Goal: Task Accomplishment & Management: Use online tool/utility

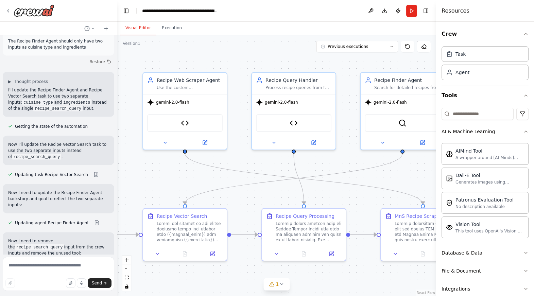
scroll to position [26735, 0]
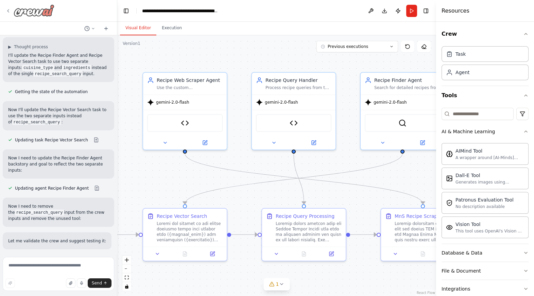
click at [7, 10] on icon at bounding box center [7, 11] width 1 height 3
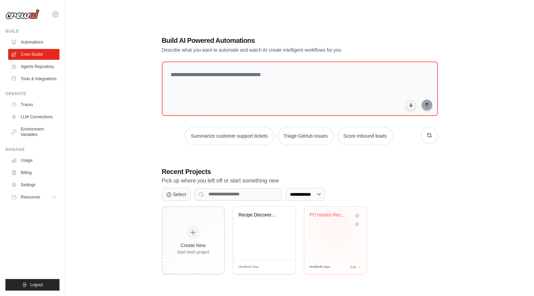
click at [335, 231] on div "PO Invoice Reconciliation Automatio..." at bounding box center [335, 234] width 62 height 54
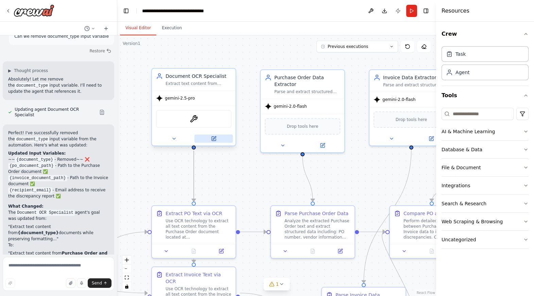
scroll to position [1903, 0]
click at [214, 138] on icon at bounding box center [214, 137] width 3 height 3
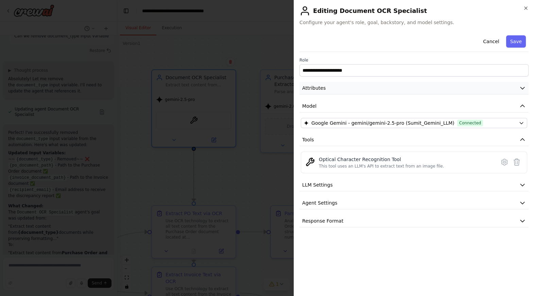
click at [521, 89] on icon "button" at bounding box center [522, 88] width 7 height 7
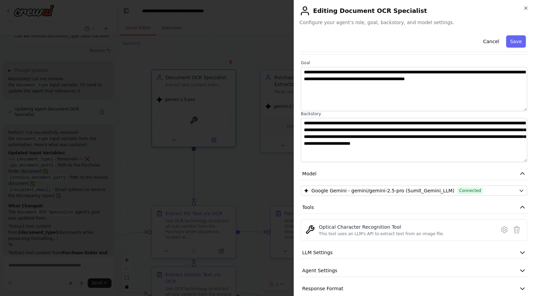
scroll to position [49, 0]
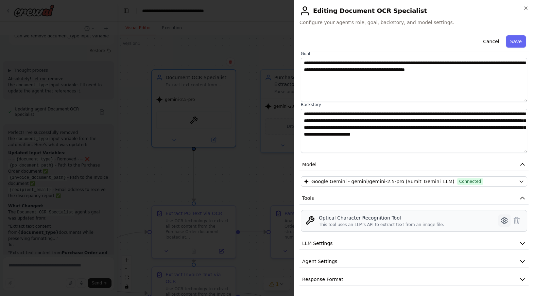
click at [504, 221] on icon at bounding box center [504, 220] width 8 height 8
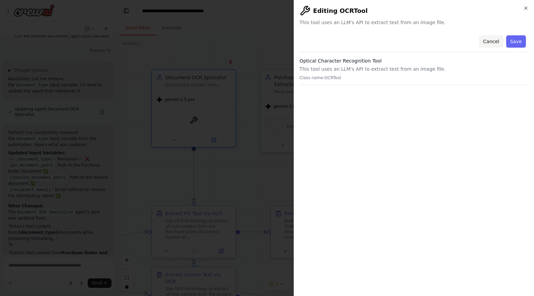
click at [489, 44] on button "Cancel" at bounding box center [491, 41] width 24 height 12
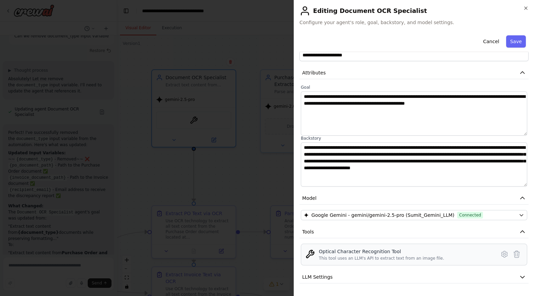
scroll to position [49, 0]
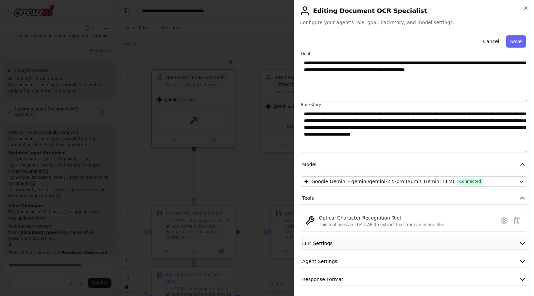
click at [520, 243] on icon "button" at bounding box center [522, 243] width 7 height 7
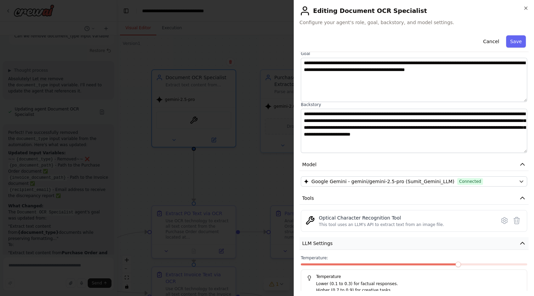
scroll to position [98, 0]
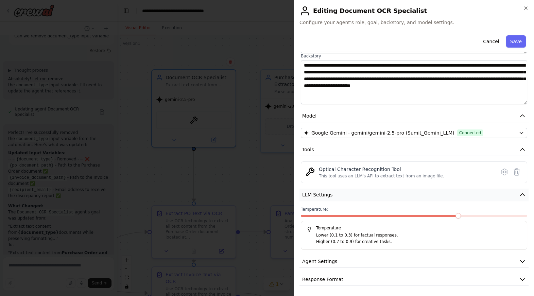
click at [521, 195] on icon "button" at bounding box center [522, 194] width 7 height 7
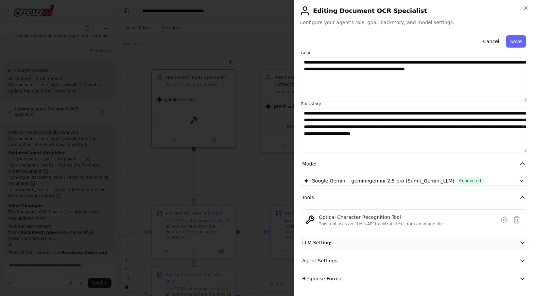
scroll to position [49, 0]
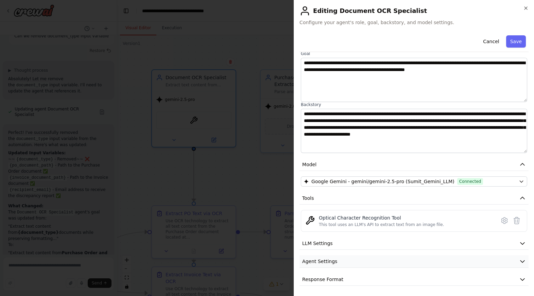
click at [520, 262] on icon "button" at bounding box center [522, 261] width 7 height 7
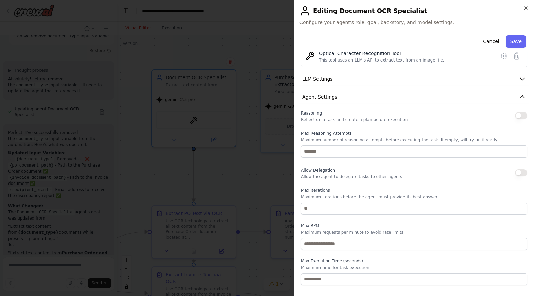
scroll to position [231, 0]
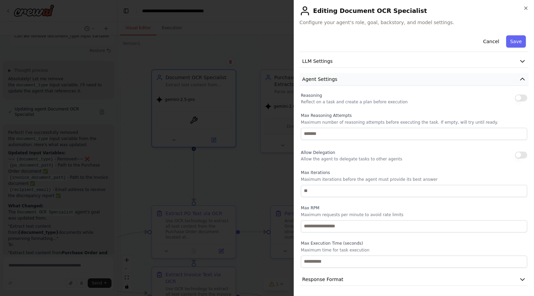
click at [522, 78] on icon "button" at bounding box center [522, 79] width 4 height 2
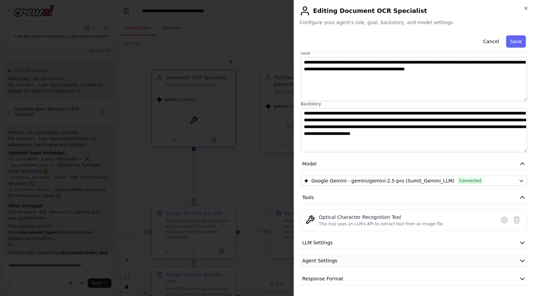
scroll to position [49, 0]
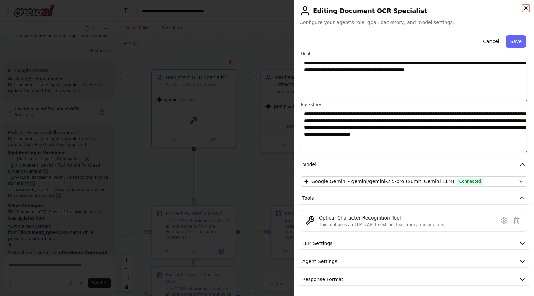
click at [525, 8] on icon "button" at bounding box center [525, 7] width 5 height 5
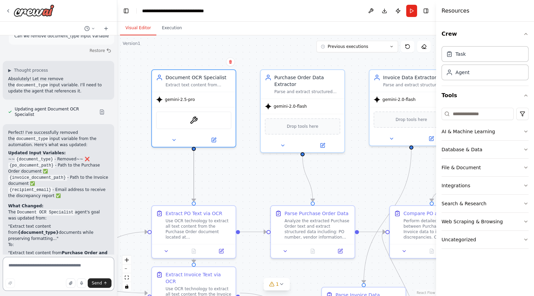
click at [28, 267] on textarea at bounding box center [58, 274] width 111 height 34
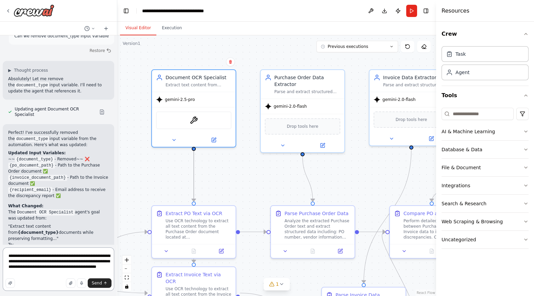
type textarea "**********"
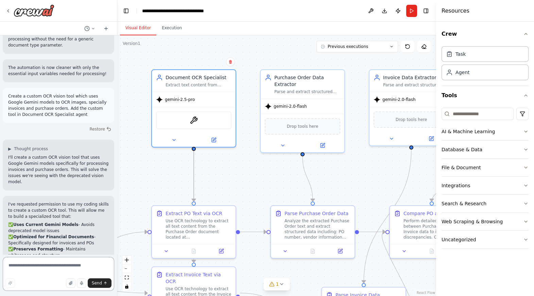
scroll to position [2178, 0]
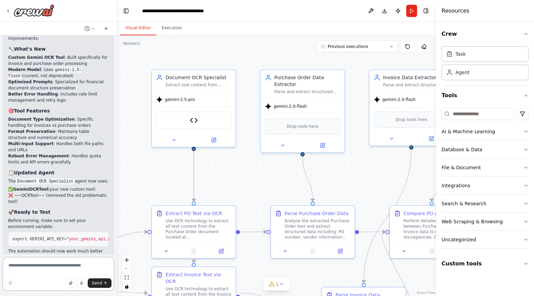
scroll to position [2969, 0]
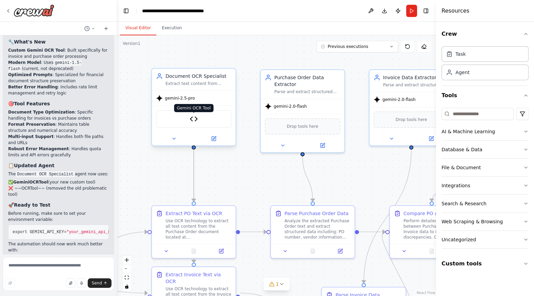
click at [191, 120] on img at bounding box center [194, 119] width 8 height 8
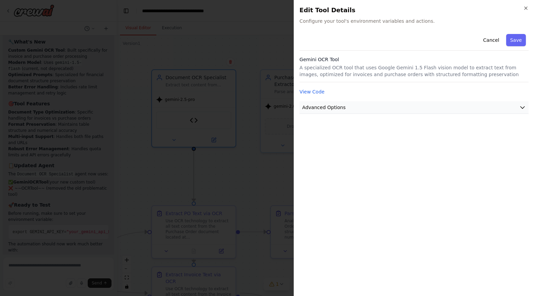
click at [523, 107] on icon "button" at bounding box center [522, 108] width 4 height 2
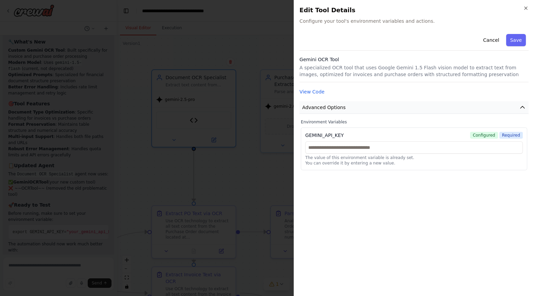
click at [523, 107] on icon "button" at bounding box center [522, 107] width 4 height 2
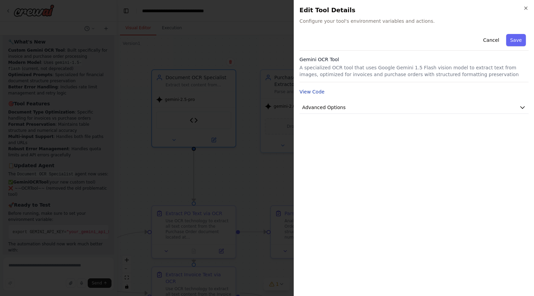
click at [316, 91] on button "View Code" at bounding box center [311, 91] width 25 height 7
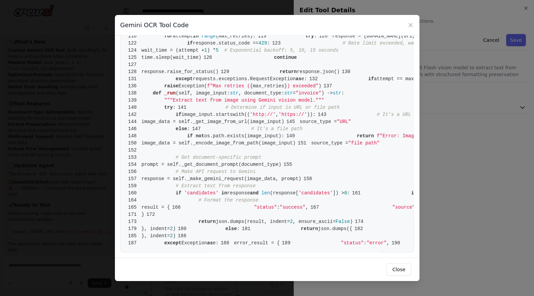
scroll to position [1184, 0]
click at [409, 27] on icon at bounding box center [410, 24] width 3 height 3
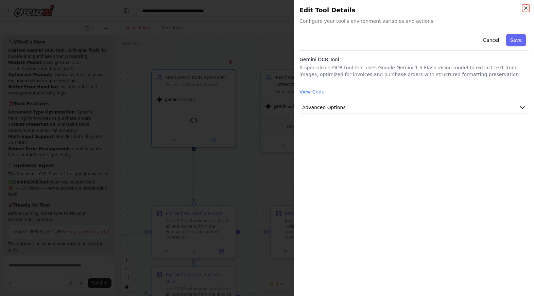
click at [526, 10] on icon "button" at bounding box center [525, 7] width 5 height 5
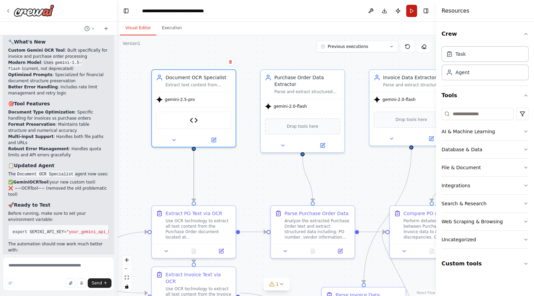
click at [411, 10] on button "Run" at bounding box center [411, 11] width 11 height 12
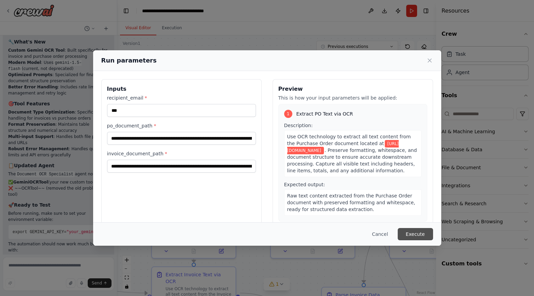
click at [417, 236] on button "Execute" at bounding box center [415, 234] width 35 height 12
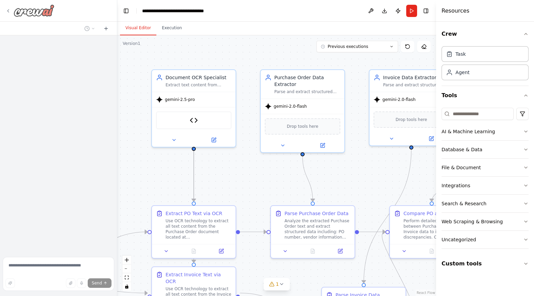
click at [9, 11] on icon at bounding box center [7, 10] width 5 height 5
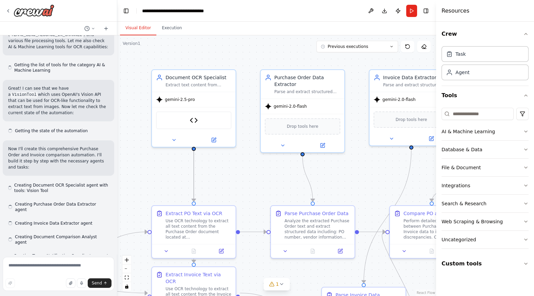
scroll to position [835, 0]
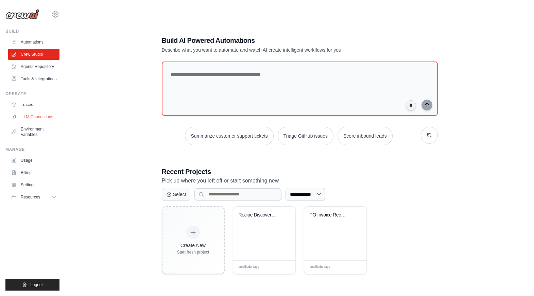
click at [31, 115] on link "LLM Connections" at bounding box center [34, 116] width 51 height 11
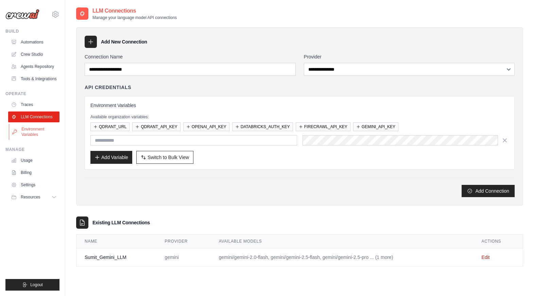
click at [34, 131] on link "Environment Variables" at bounding box center [34, 132] width 51 height 16
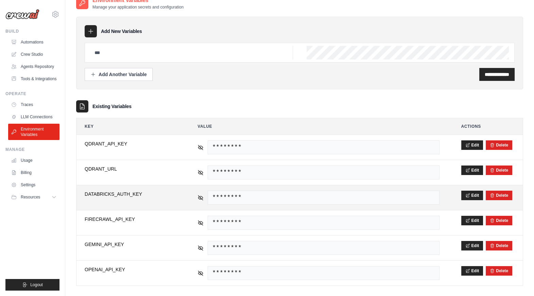
scroll to position [17, 0]
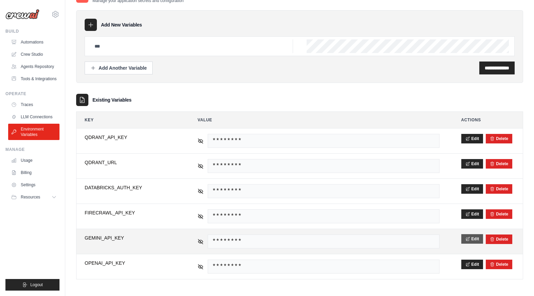
click at [474, 239] on button "Edit" at bounding box center [472, 239] width 22 height 10
click at [474, 239] on button "Save" at bounding box center [470, 239] width 18 height 10
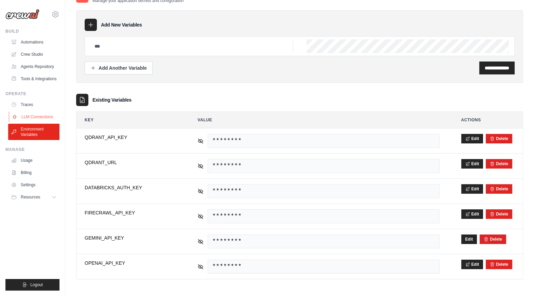
click at [42, 115] on link "LLM Connections" at bounding box center [34, 116] width 51 height 11
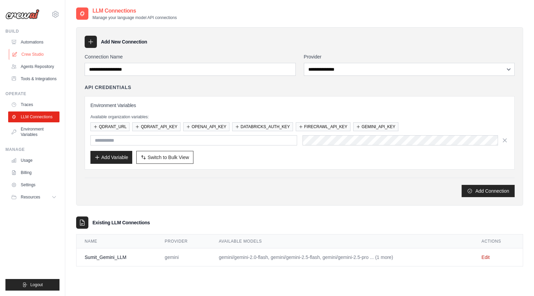
click at [33, 55] on link "Crew Studio" at bounding box center [34, 54] width 51 height 11
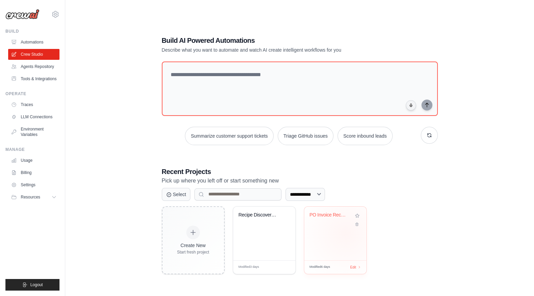
click at [346, 233] on div "PO Invoice Reconciliation Automatio..." at bounding box center [335, 234] width 62 height 54
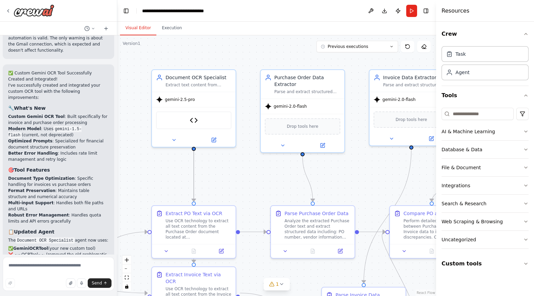
scroll to position [2909, 0]
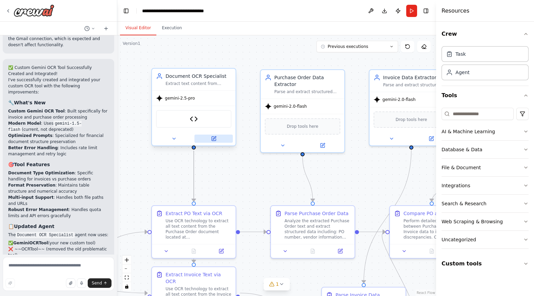
click at [213, 138] on icon at bounding box center [214, 137] width 3 height 3
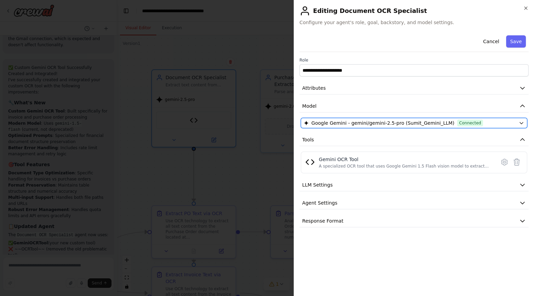
click at [488, 122] on div "Google Gemini - gemini/gemini-2.5-pro (Sumit_Gemini_LLM) Connected" at bounding box center [410, 123] width 212 height 7
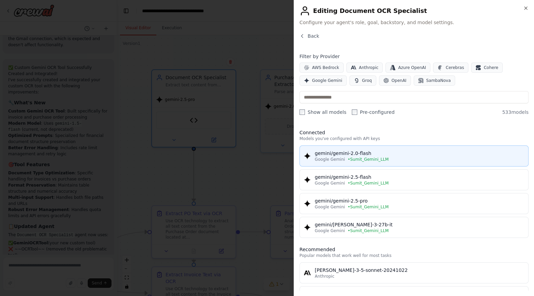
click at [371, 154] on div "gemini/gemini-2.0-flash" at bounding box center [419, 153] width 209 height 7
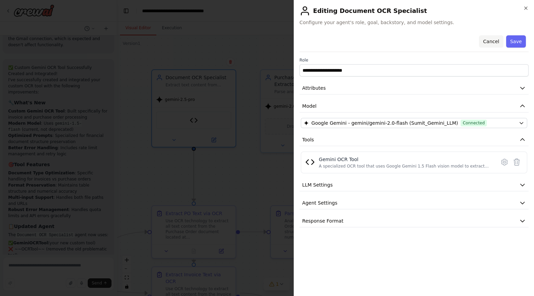
click at [490, 45] on button "Cancel" at bounding box center [491, 41] width 24 height 12
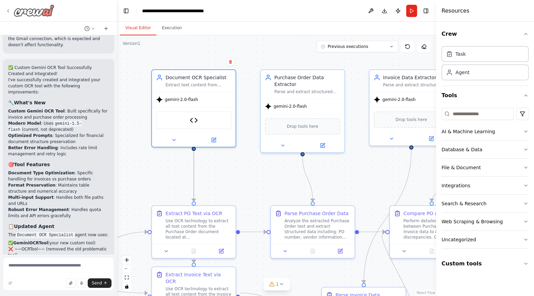
click at [8, 12] on icon at bounding box center [7, 10] width 5 height 5
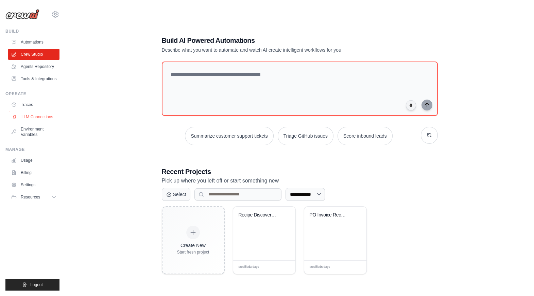
click at [35, 118] on link "LLM Connections" at bounding box center [34, 116] width 51 height 11
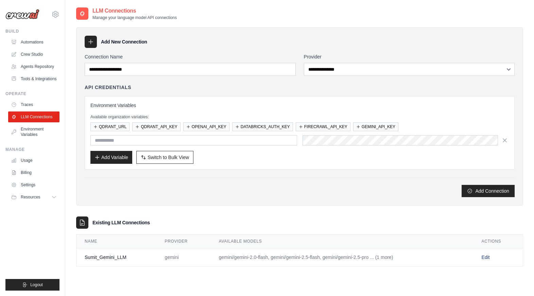
click at [486, 257] on link "Edit" at bounding box center [486, 257] width 8 height 5
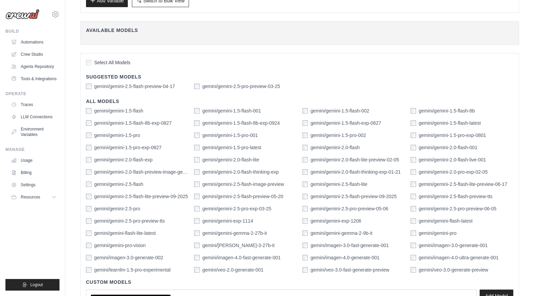
scroll to position [135, 0]
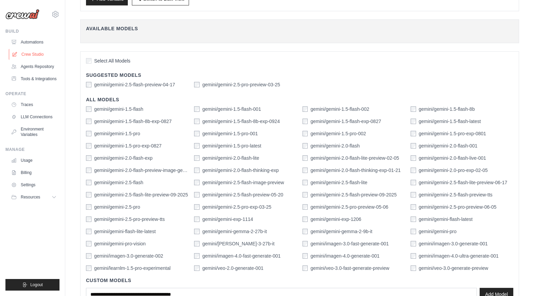
click at [36, 55] on link "Crew Studio" at bounding box center [34, 54] width 51 height 11
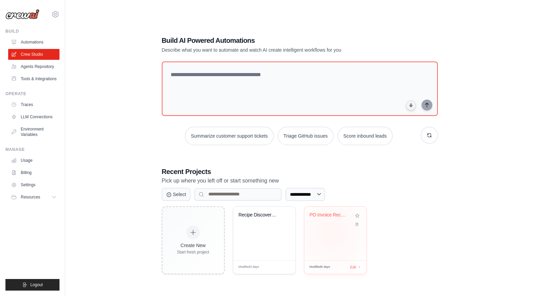
click at [332, 233] on div "PO Invoice Reconciliation Automatio..." at bounding box center [335, 234] width 62 height 54
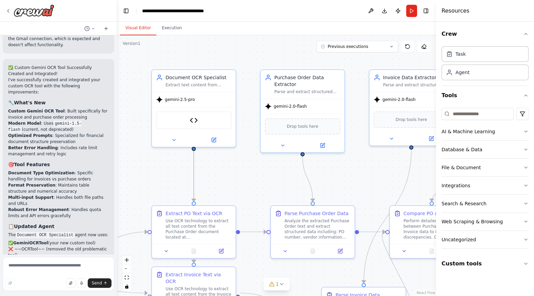
scroll to position [2909, 0]
click at [190, 121] on img at bounding box center [194, 119] width 8 height 8
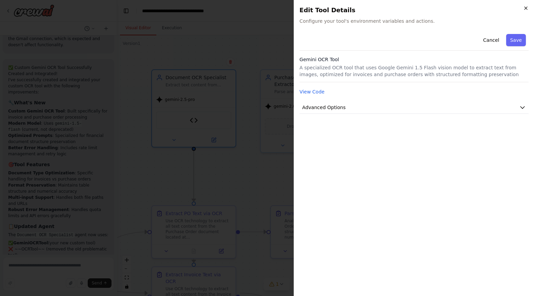
click at [527, 8] on icon "button" at bounding box center [525, 7] width 5 height 5
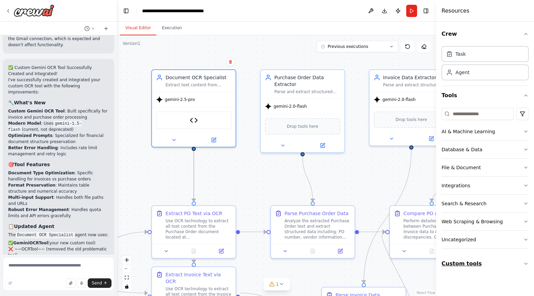
click at [526, 263] on icon "button" at bounding box center [525, 263] width 5 height 5
click at [39, 270] on textarea at bounding box center [58, 274] width 111 height 34
type textarea "*"
type textarea "**********"
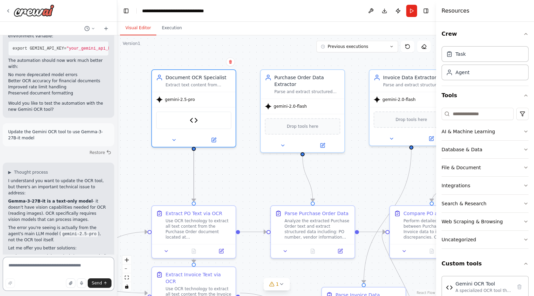
scroll to position [3161, 0]
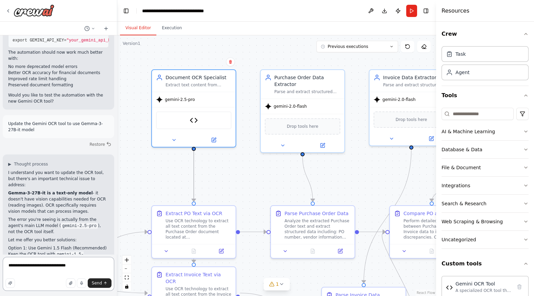
type textarea "**********"
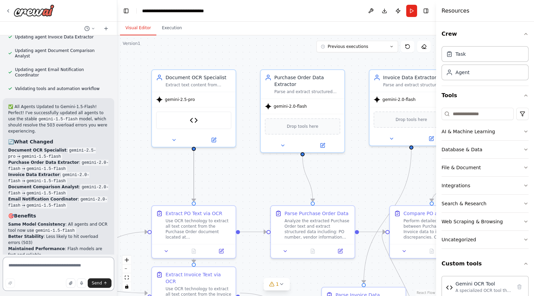
scroll to position [3676, 0]
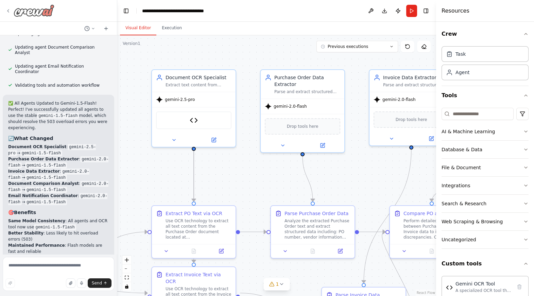
click at [9, 13] on icon at bounding box center [7, 10] width 5 height 5
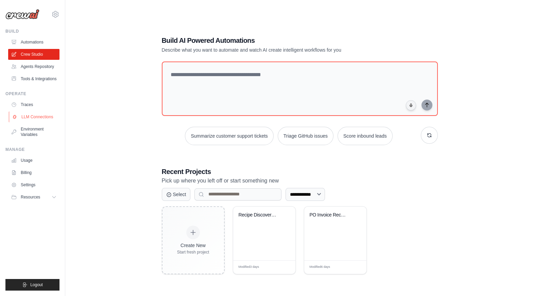
click at [36, 116] on link "LLM Connections" at bounding box center [34, 116] width 51 height 11
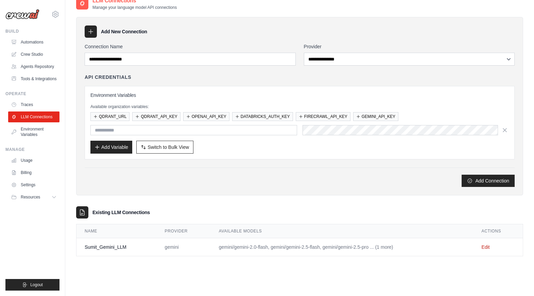
scroll to position [14, 0]
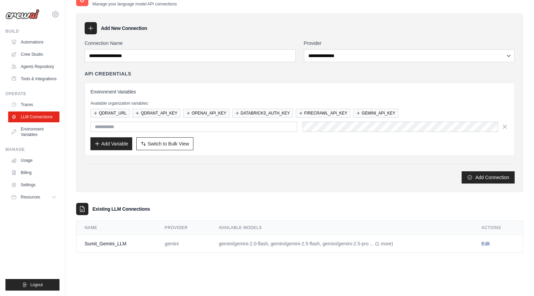
click at [487, 243] on link "Edit" at bounding box center [486, 243] width 8 height 5
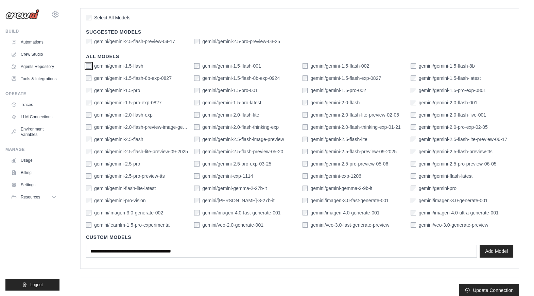
scroll to position [178, 0]
click at [483, 289] on button "Update Connection" at bounding box center [489, 289] width 60 height 12
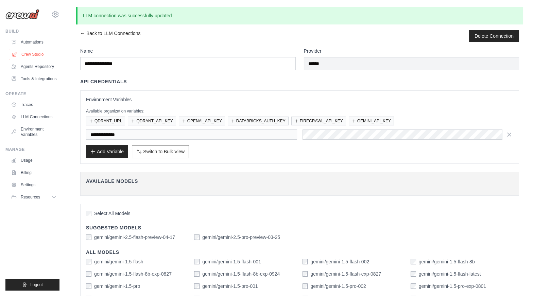
click at [34, 55] on link "Crew Studio" at bounding box center [34, 54] width 51 height 11
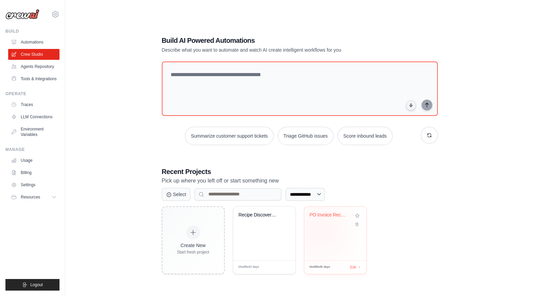
click at [321, 230] on div "PO Invoice Reconciliation Automatio..." at bounding box center [335, 234] width 62 height 54
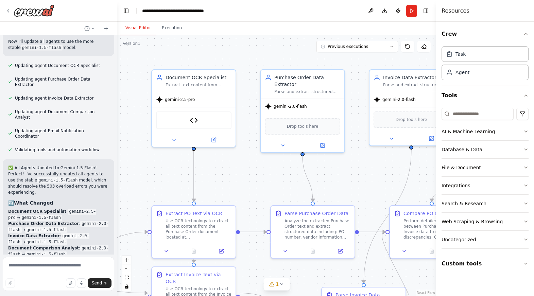
scroll to position [3616, 0]
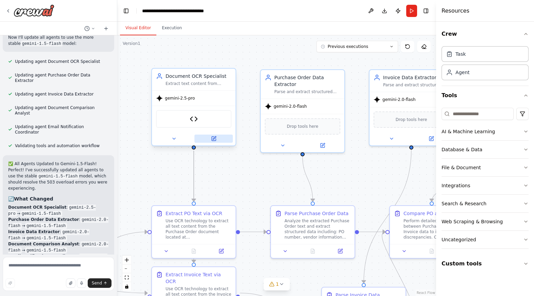
click at [214, 140] on icon at bounding box center [214, 139] width 4 height 4
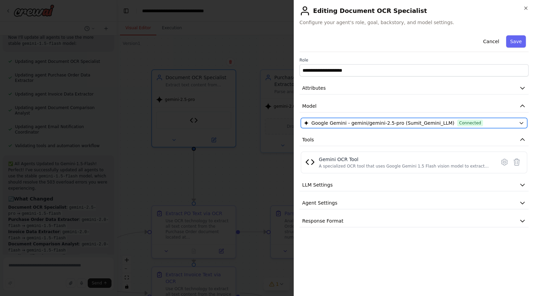
click at [519, 125] on icon "button" at bounding box center [521, 122] width 5 height 5
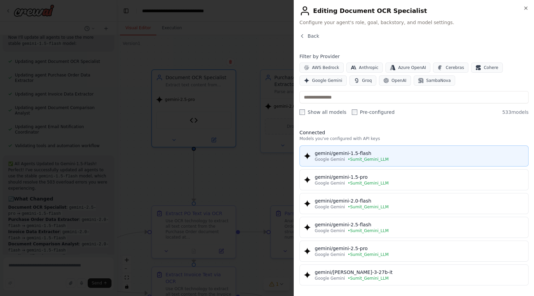
click at [404, 162] on button "gemini/gemini-1.5-flash Google Gemini • Sumit_Gemini_LLM" at bounding box center [413, 155] width 229 height 21
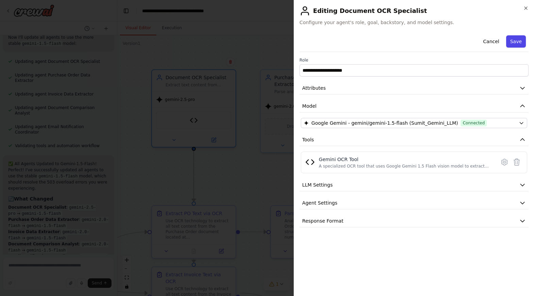
click at [516, 43] on button "Save" at bounding box center [516, 41] width 20 height 12
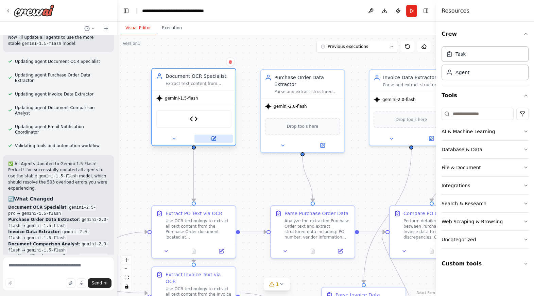
click at [214, 140] on icon at bounding box center [214, 139] width 4 height 4
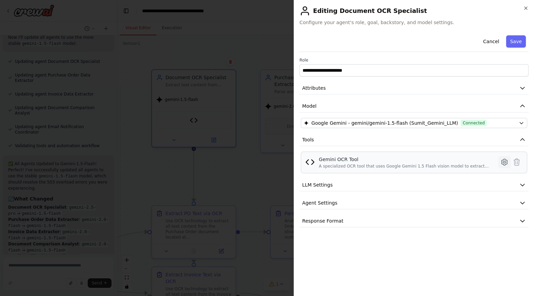
click at [505, 161] on icon at bounding box center [504, 162] width 2 height 2
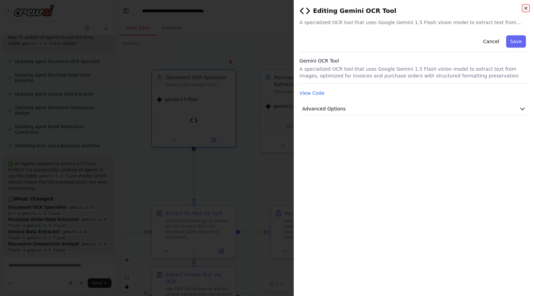
click at [525, 6] on icon "button" at bounding box center [525, 7] width 5 height 5
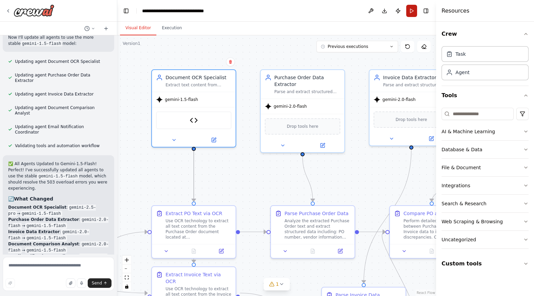
click at [413, 11] on button "Run" at bounding box center [411, 11] width 11 height 12
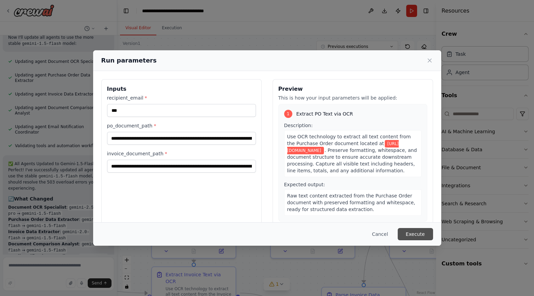
click at [408, 232] on button "Execute" at bounding box center [415, 234] width 35 height 12
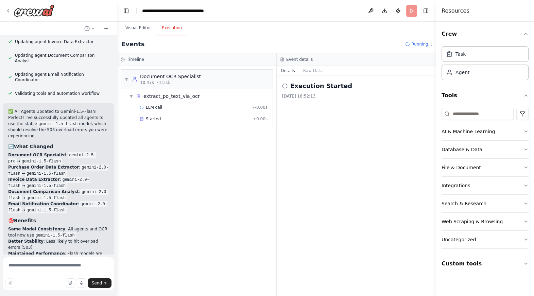
scroll to position [3676, 0]
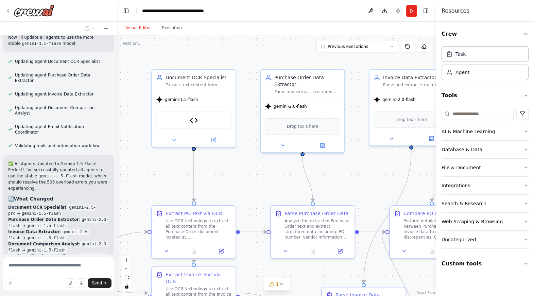
scroll to position [3621, 0]
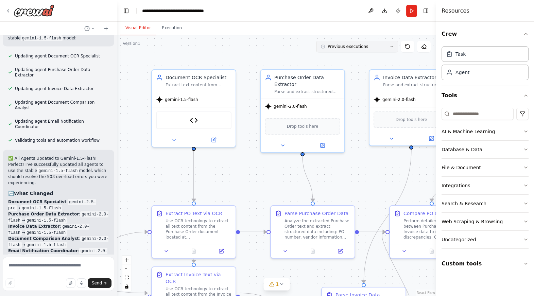
click at [392, 48] on icon at bounding box center [391, 47] width 4 height 4
click at [269, 42] on div ".deletable-edge-delete-btn { width: 20px; height: 20px; border: 0px solid #ffff…" at bounding box center [276, 165] width 319 height 261
click at [392, 47] on icon at bounding box center [391, 46] width 2 height 1
click at [195, 121] on img at bounding box center [194, 119] width 8 height 8
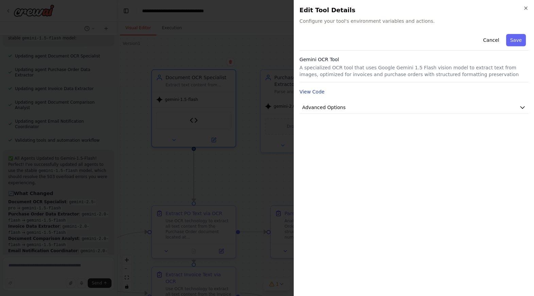
click at [316, 92] on button "View Code" at bounding box center [311, 91] width 25 height 7
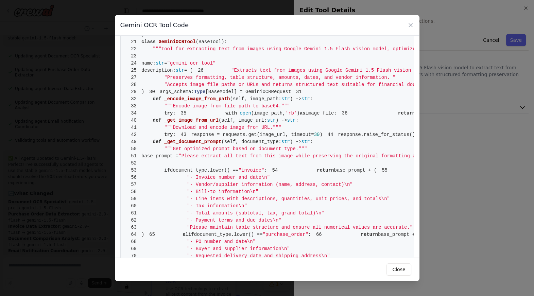
scroll to position [0, 0]
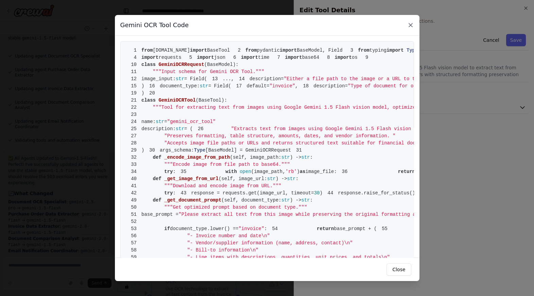
click at [411, 26] on icon at bounding box center [410, 24] width 3 height 3
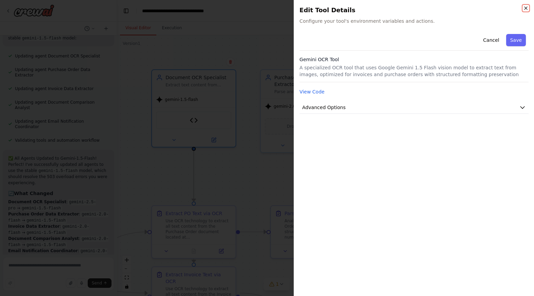
click at [525, 9] on icon "button" at bounding box center [525, 7] width 5 height 5
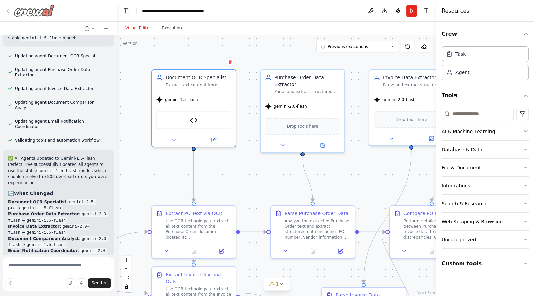
click at [8, 10] on icon at bounding box center [7, 11] width 1 height 3
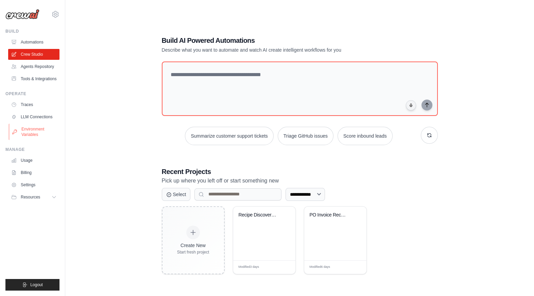
click at [30, 132] on link "Environment Variables" at bounding box center [34, 132] width 51 height 16
